Goal: Task Accomplishment & Management: Use online tool/utility

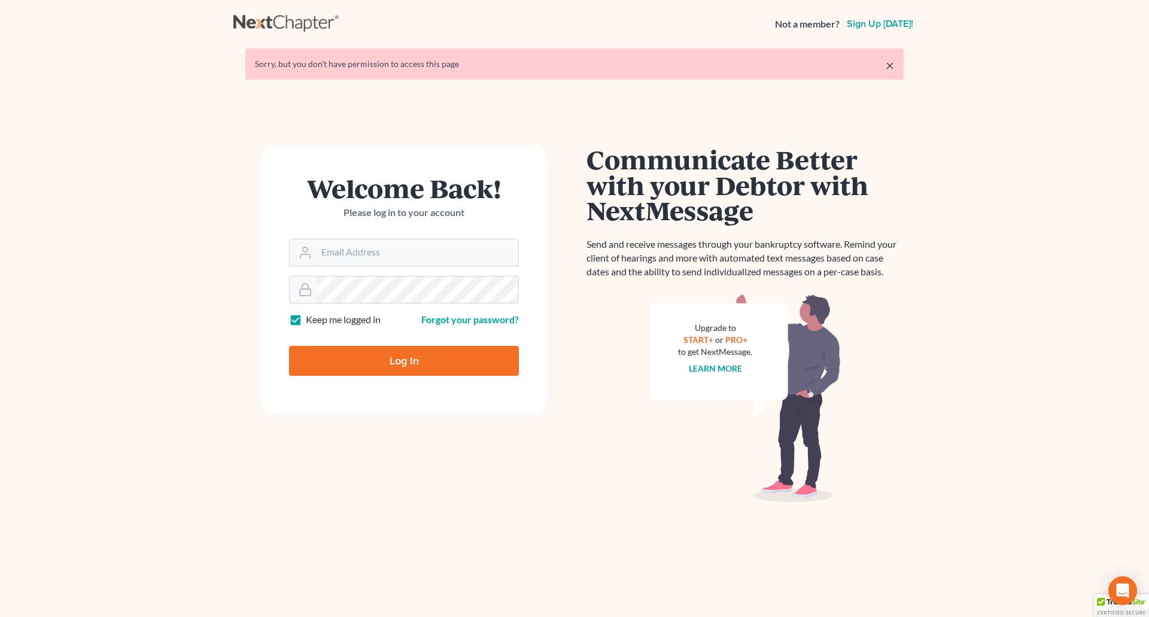
type input "[EMAIL_ADDRESS][DOMAIN_NAME]"
click at [371, 360] on input "Log In" at bounding box center [404, 361] width 230 height 30
type input "Thinking..."
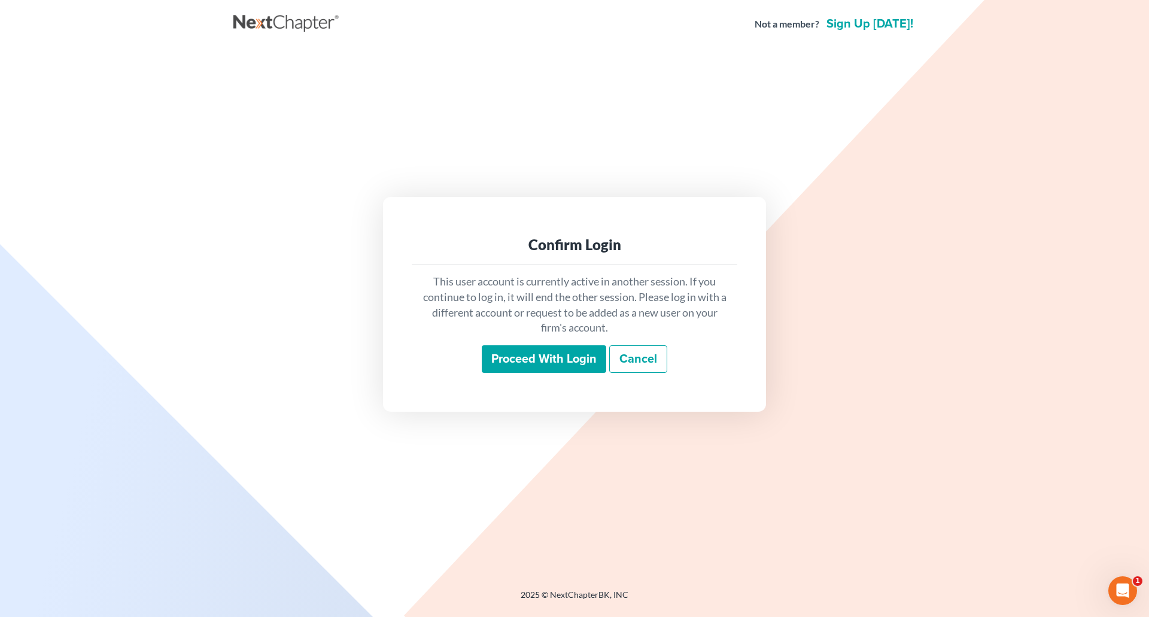
click at [568, 364] on input "Proceed with login" at bounding box center [544, 359] width 125 height 28
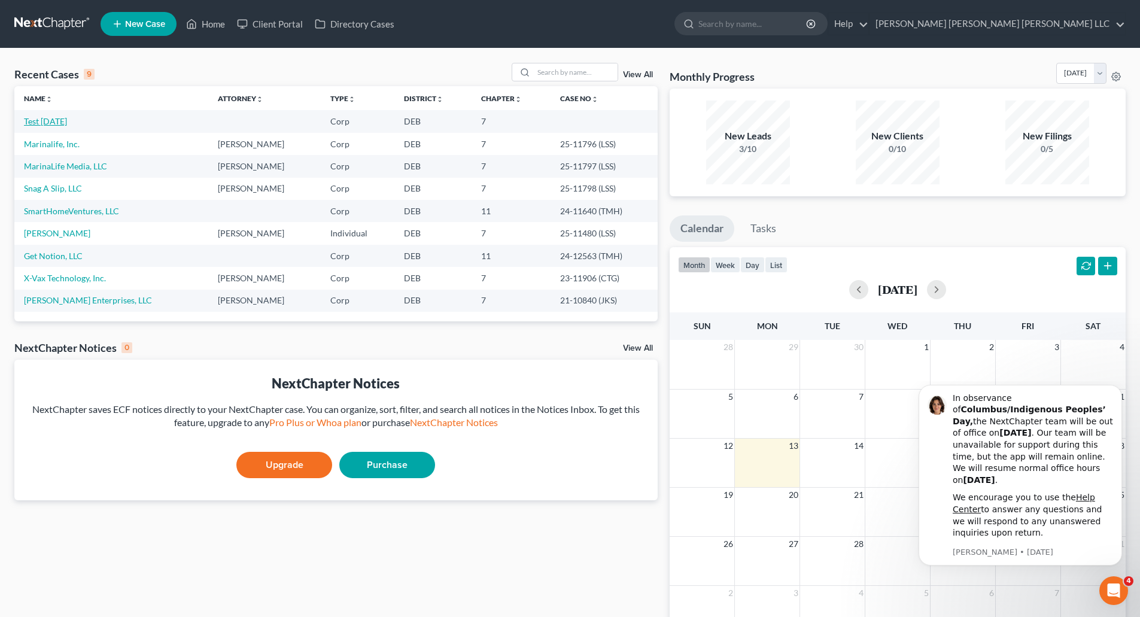
click at [66, 121] on link "Test August 2025" at bounding box center [45, 121] width 43 height 10
select select "4"
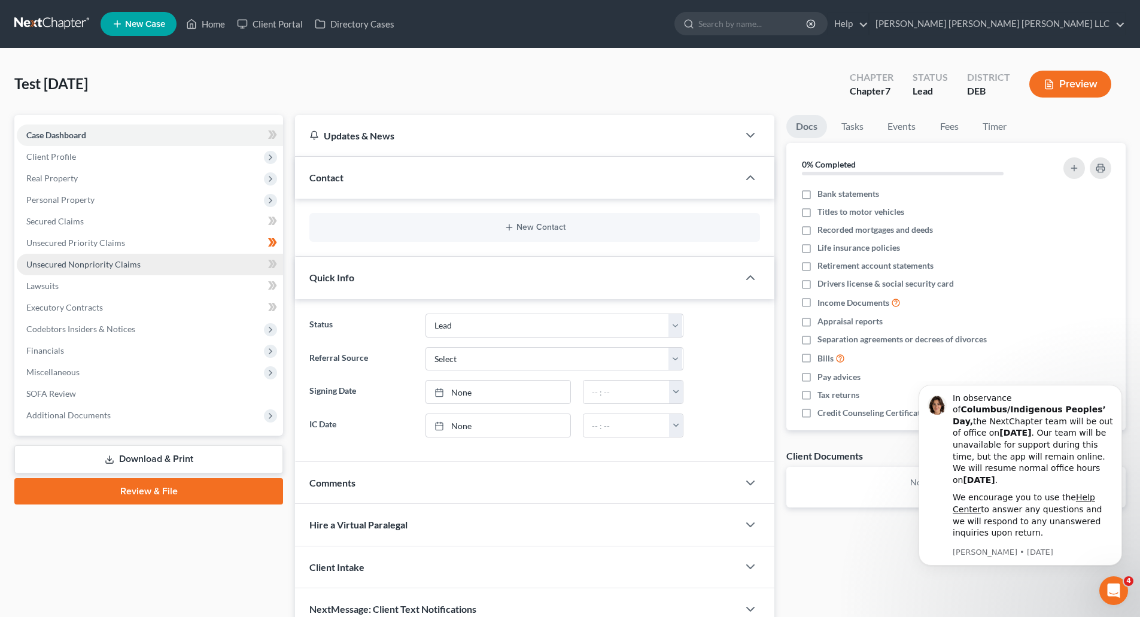
click at [79, 262] on span "Unsecured Nonpriority Claims" at bounding box center [83, 264] width 114 height 10
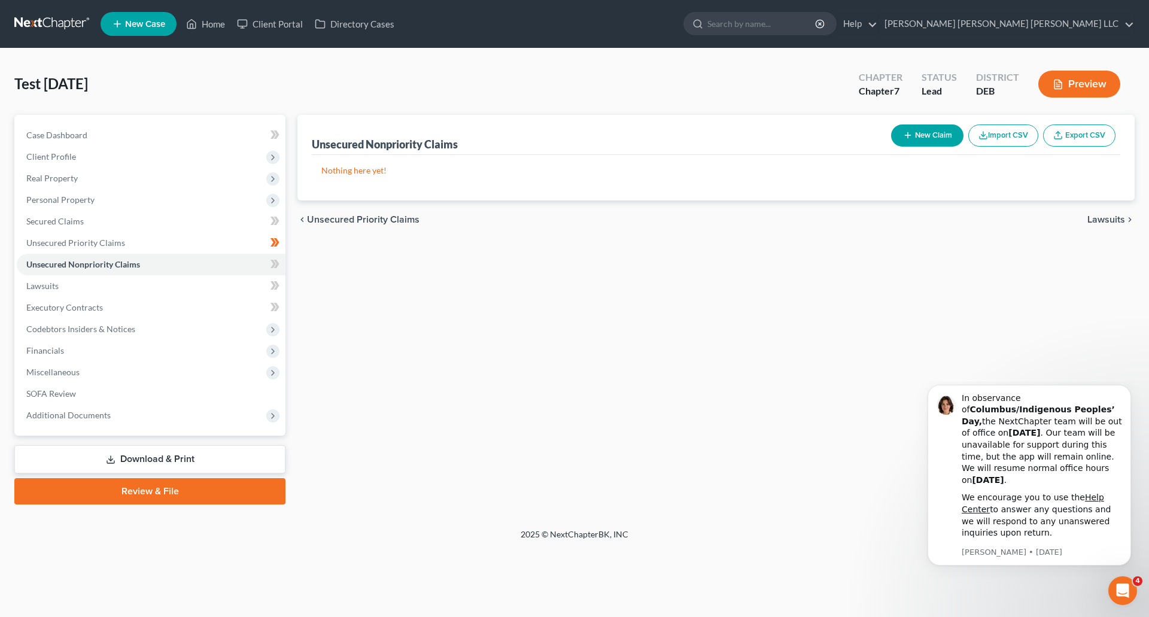
click at [1003, 141] on button "Import CSV" at bounding box center [1004, 136] width 70 height 22
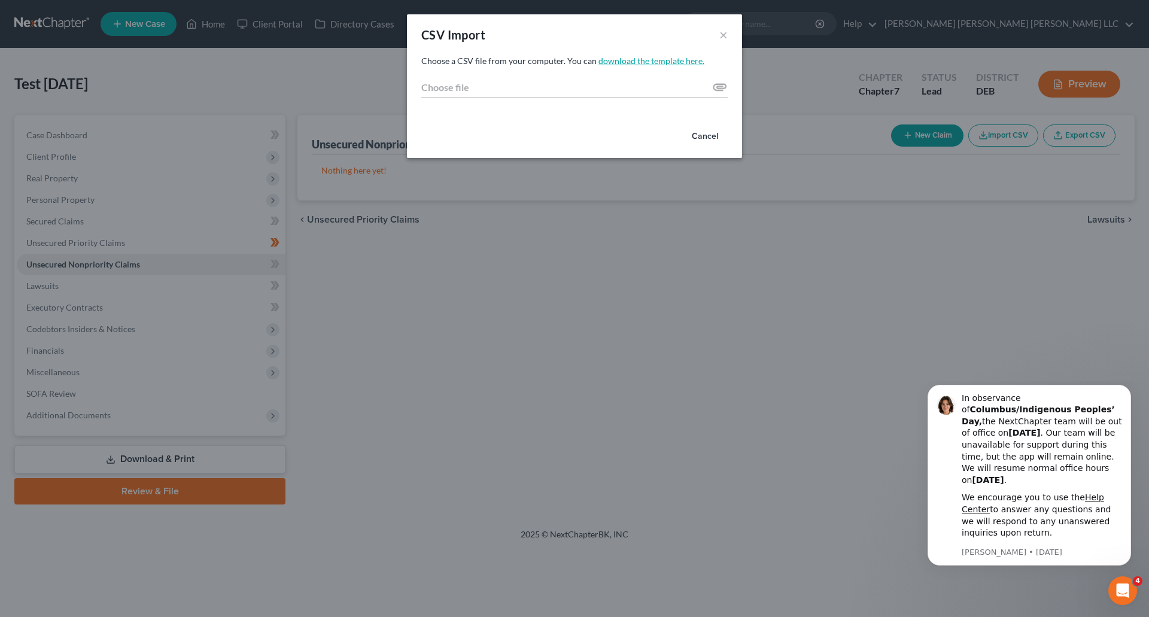
click at [662, 62] on link "download the template here." at bounding box center [652, 61] width 106 height 10
click at [717, 85] on input "Choose file" at bounding box center [574, 88] width 307 height 22
type input "C:\fakepath\Creditor_Import_Template (7).csv"
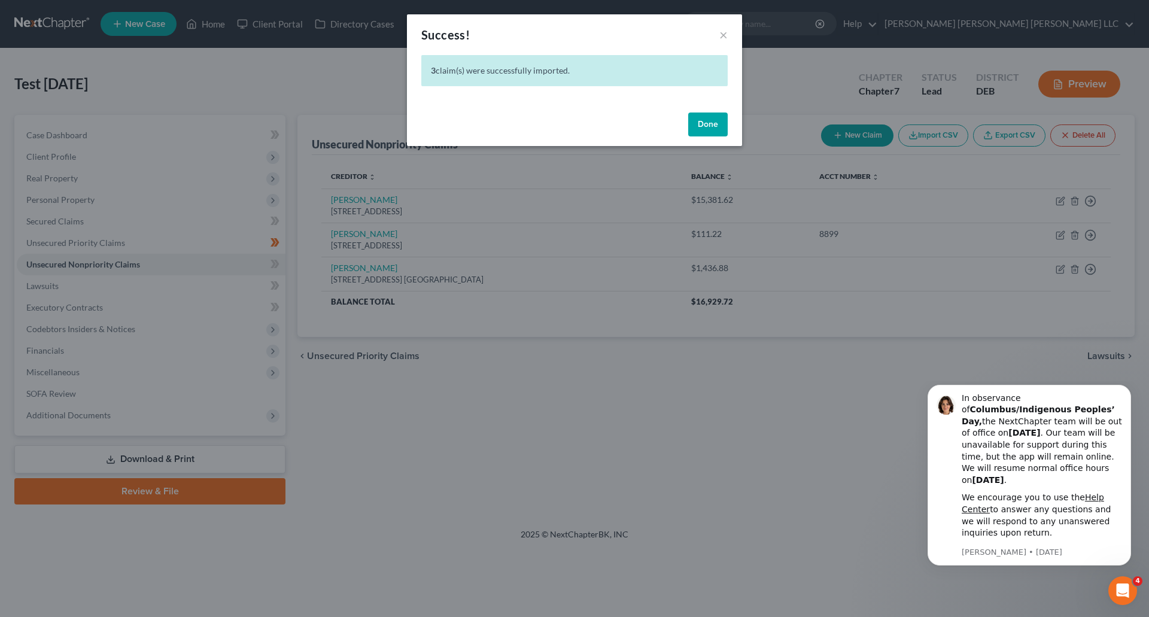
click at [709, 126] on button "Done" at bounding box center [708, 125] width 40 height 24
